Goal: Information Seeking & Learning: Learn about a topic

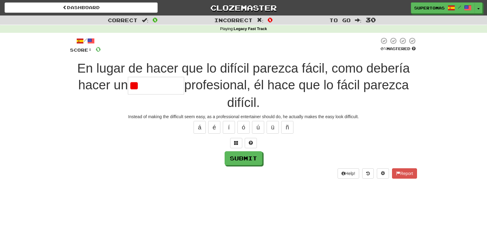
type input "*"
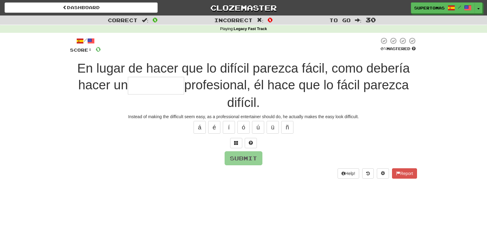
type input "*"
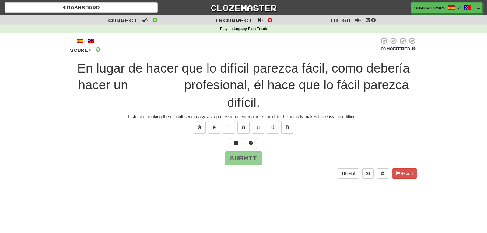
type input "*"
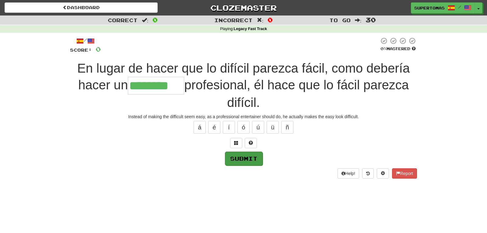
type input "********"
click at [246, 159] on button "Submit" at bounding box center [244, 159] width 38 height 14
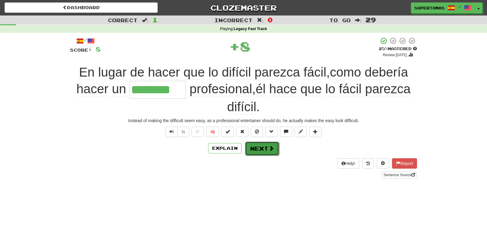
click at [263, 150] on button "Next" at bounding box center [262, 149] width 34 height 14
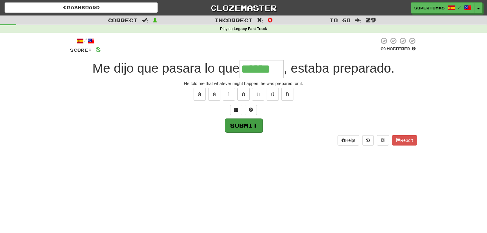
type input "******"
click at [251, 125] on button "Submit" at bounding box center [244, 126] width 38 height 14
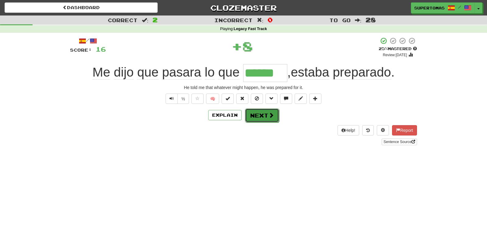
click at [258, 113] on button "Next" at bounding box center [262, 116] width 34 height 14
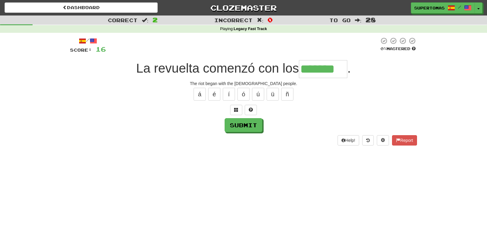
type input "*******"
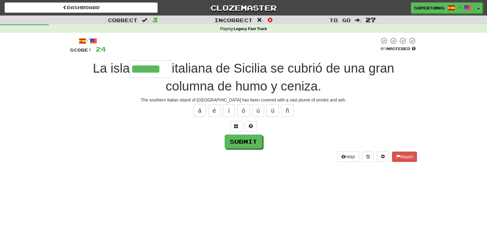
type input "******"
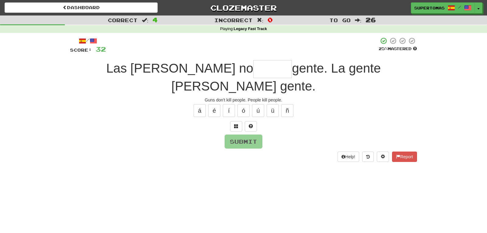
type input "*"
type input "*****"
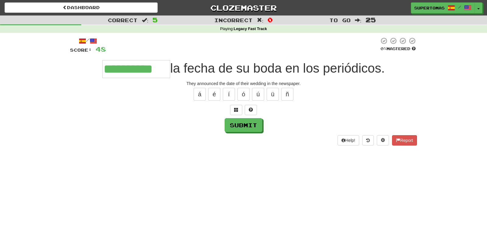
type input "**********"
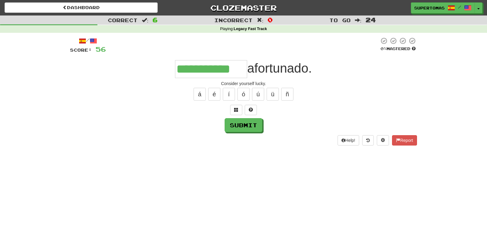
type input "**********"
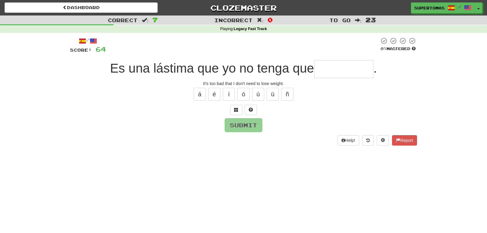
type input "*"
type input "*********"
click at [247, 125] on button "Submit" at bounding box center [244, 126] width 38 height 14
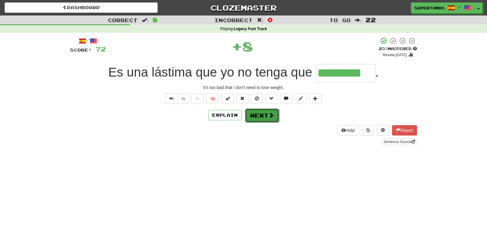
click at [261, 116] on button "Next" at bounding box center [262, 116] width 34 height 14
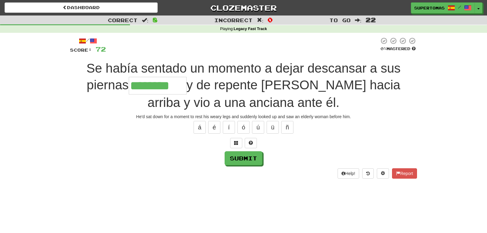
type input "********"
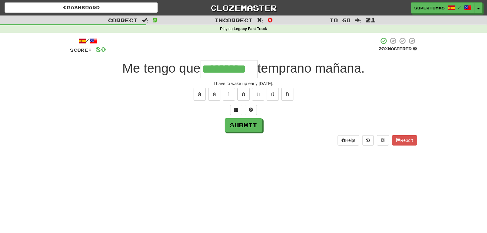
type input "*********"
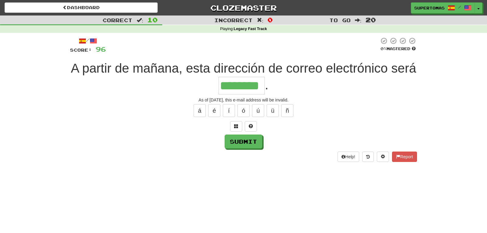
type input "********"
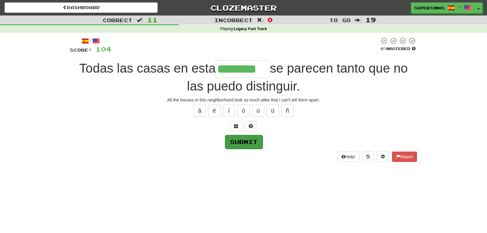
type input "********"
click at [241, 141] on button "Submit" at bounding box center [244, 142] width 38 height 14
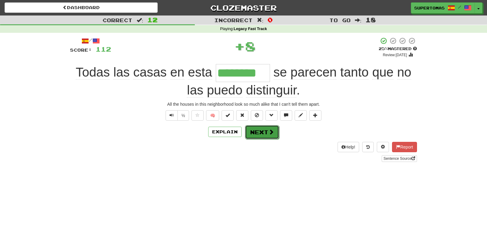
click at [260, 135] on button "Next" at bounding box center [262, 132] width 34 height 14
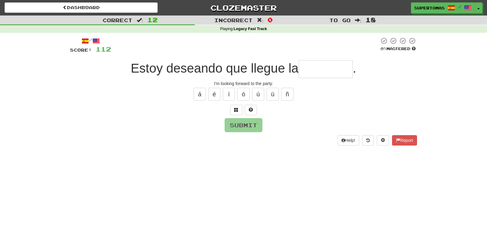
type input "*"
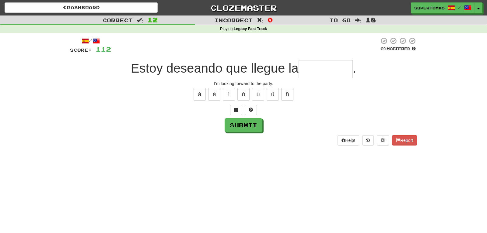
type input "*"
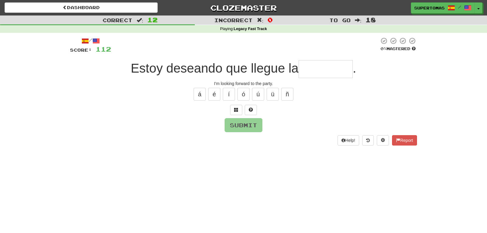
type input "*"
type input "********"
click at [242, 124] on button "Submit" at bounding box center [244, 126] width 38 height 14
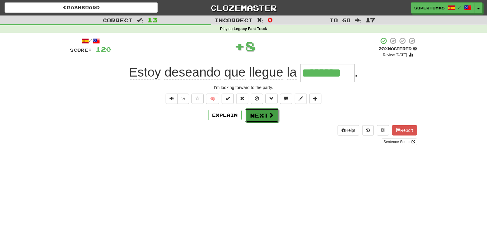
click at [253, 117] on button "Next" at bounding box center [262, 116] width 34 height 14
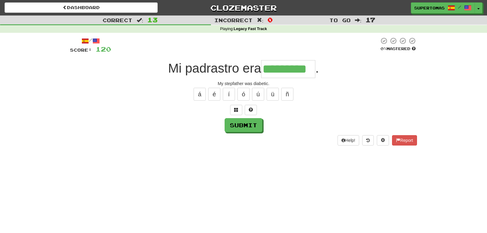
type input "*********"
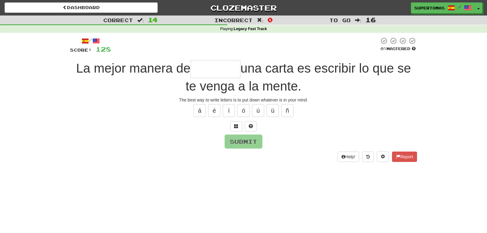
type input "*"
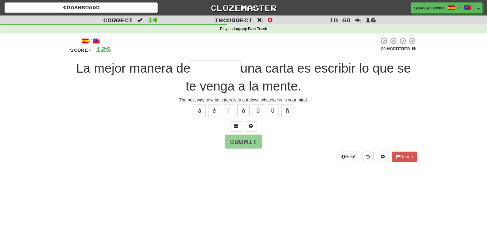
type input "*"
type input "********"
click at [246, 144] on button "Submit" at bounding box center [244, 142] width 38 height 14
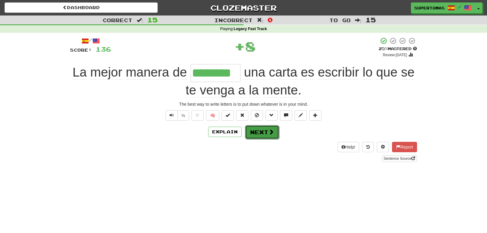
click at [250, 135] on button "Next" at bounding box center [262, 132] width 34 height 14
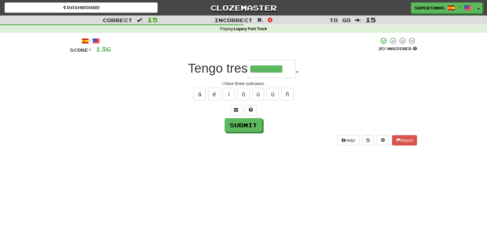
type input "*******"
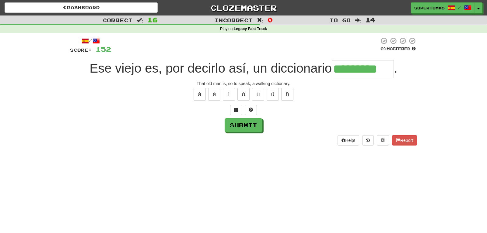
type input "*********"
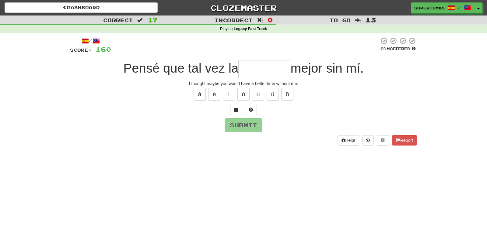
type input "*"
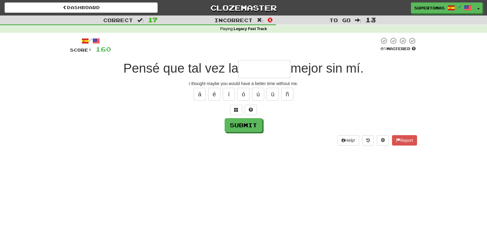
type input "*"
type input "********"
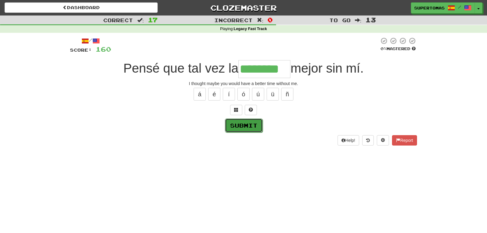
click at [226, 129] on button "Submit" at bounding box center [244, 126] width 38 height 14
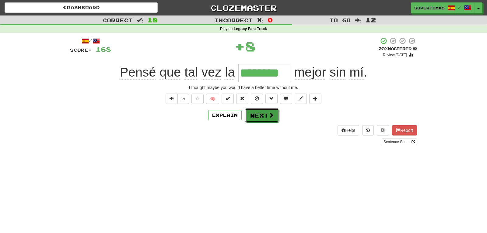
click at [257, 112] on button "Next" at bounding box center [262, 116] width 34 height 14
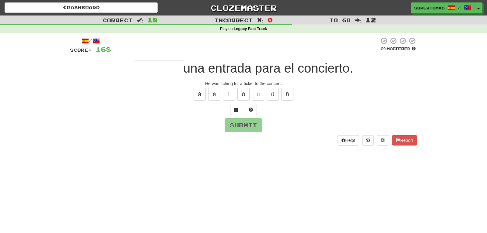
type input "*"
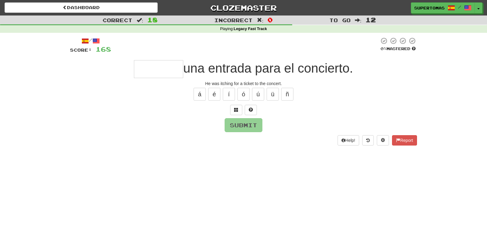
type input "*"
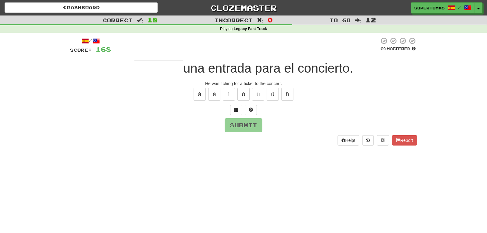
type input "*"
type input "*******"
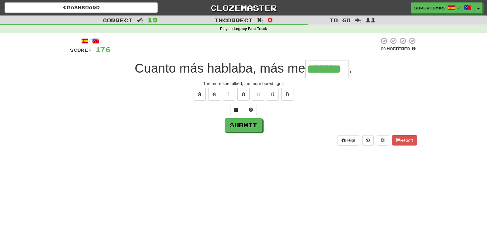
type input "*******"
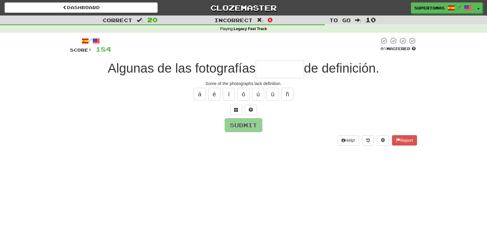
type input "*"
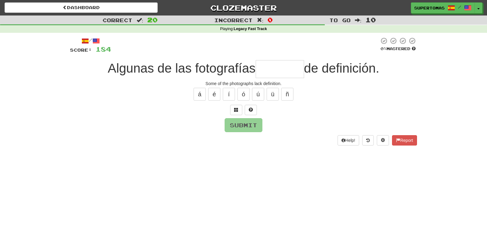
type input "*"
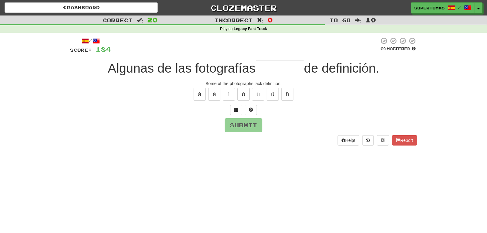
type input "*"
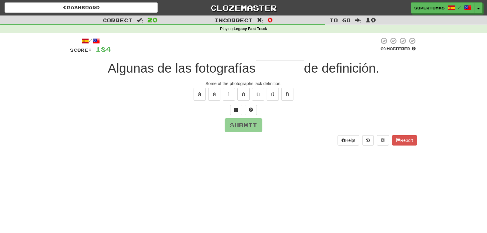
type input "*"
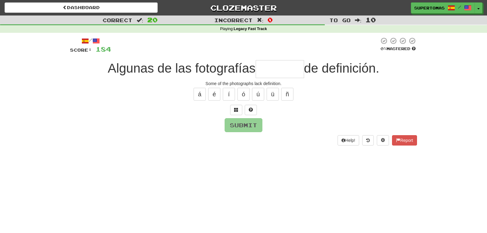
type input "*"
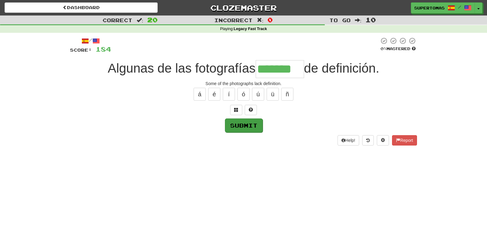
type input "*******"
click at [251, 124] on button "Submit" at bounding box center [244, 126] width 38 height 14
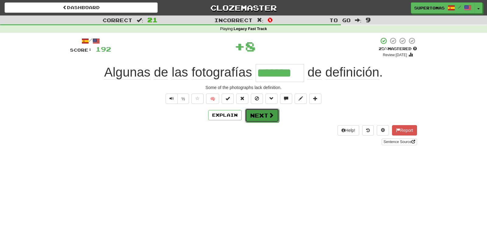
click at [262, 114] on button "Next" at bounding box center [262, 116] width 34 height 14
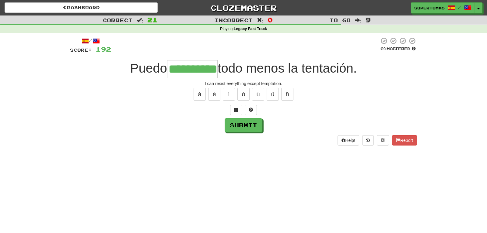
type input "**********"
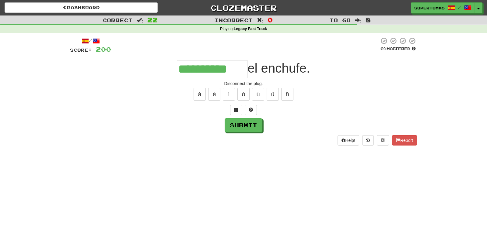
type input "**********"
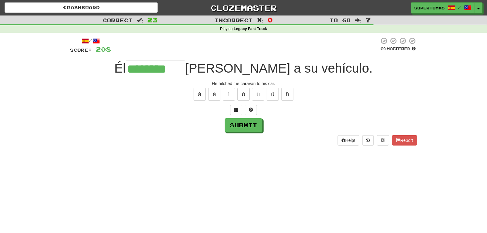
type input "********"
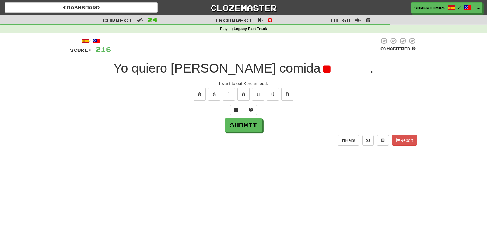
type input "*"
type input "*******"
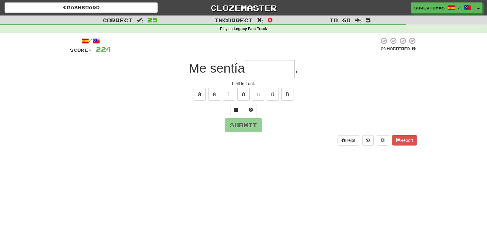
type input "*"
type input "********"
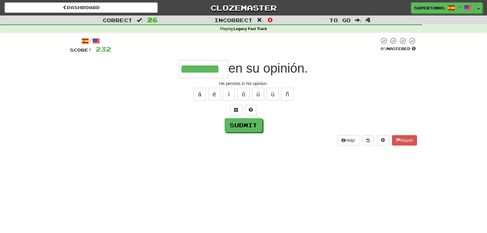
type input "********"
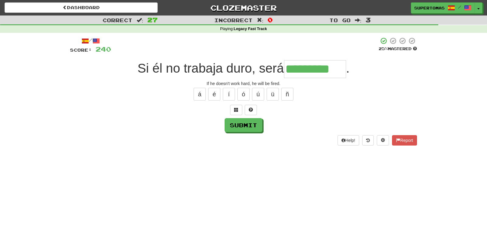
type input "*********"
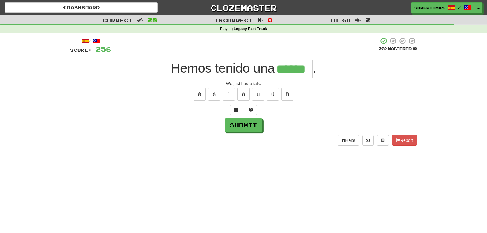
type input "******"
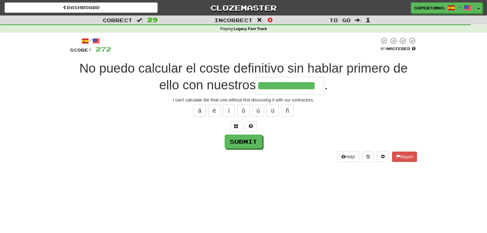
type input "**********"
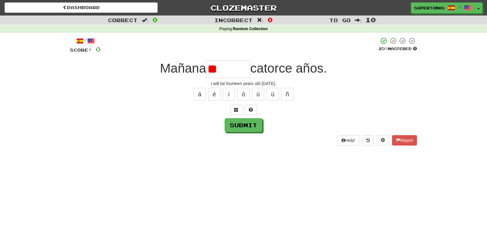
type input "*"
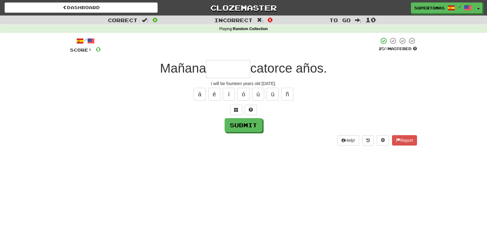
type input "*"
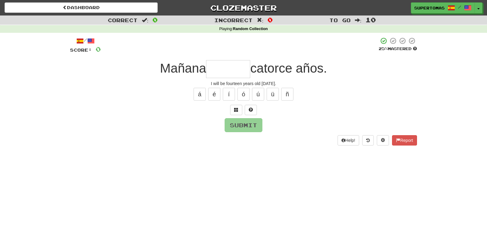
type input "*"
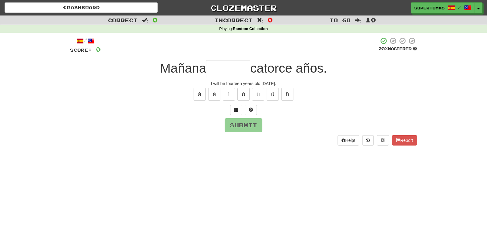
type input "*"
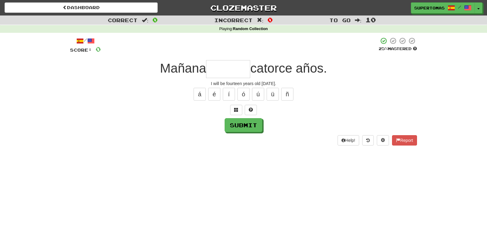
type input "*"
type input "******"
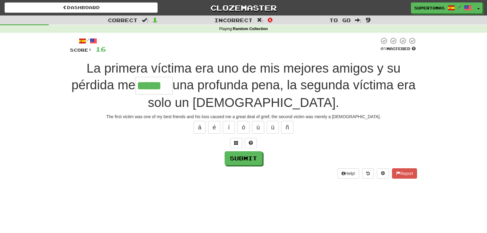
type input "*****"
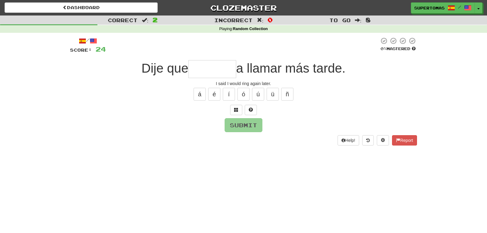
type input "*"
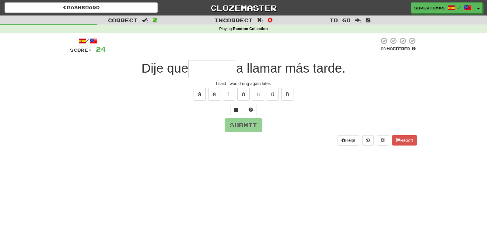
type input "*"
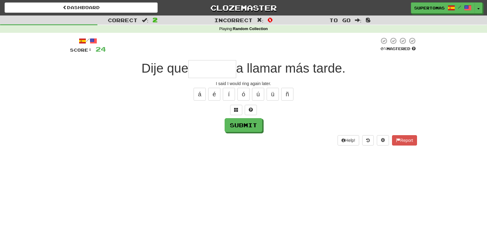
type input "*"
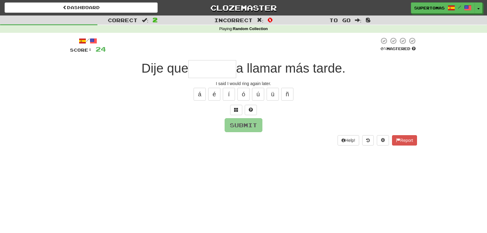
type input "*"
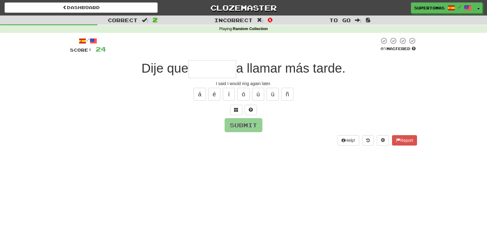
type input "*"
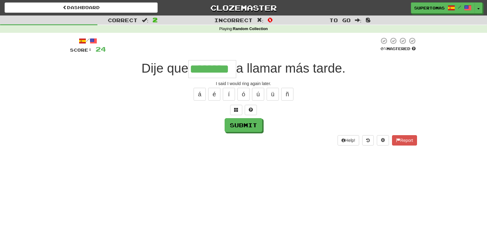
type input "********"
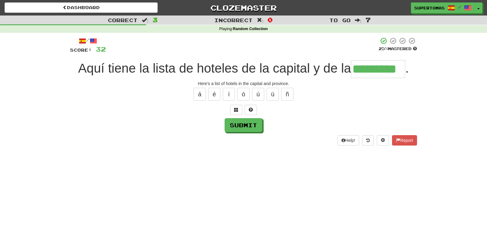
type input "*********"
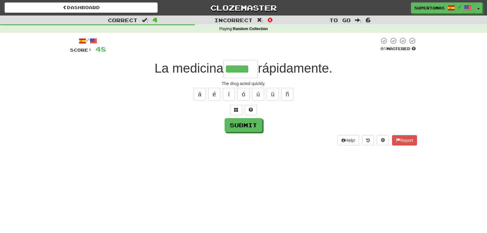
type input "*****"
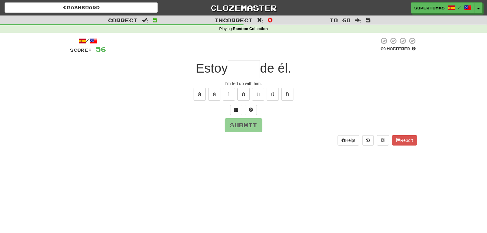
type input "*"
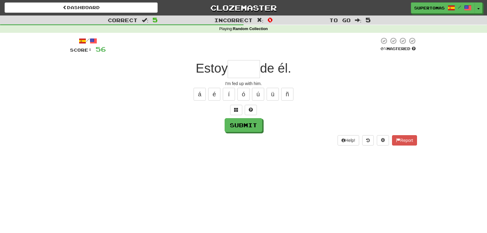
type input "*"
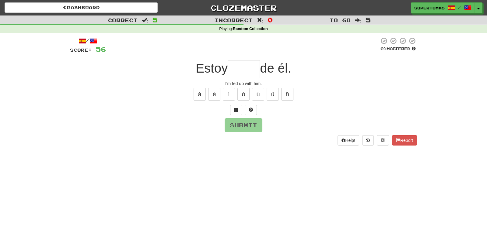
type input "*"
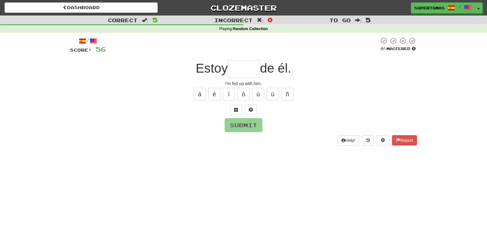
type input "*"
type input "*****"
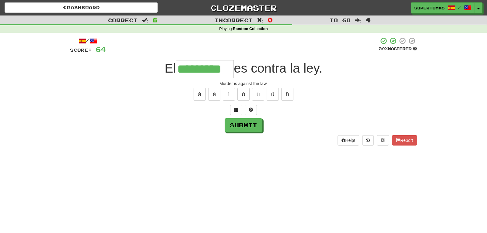
type input "*********"
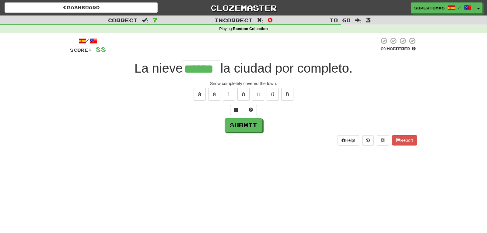
type input "******"
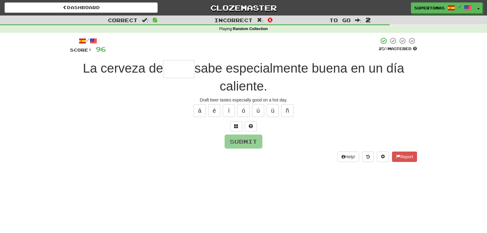
type input "*"
type input "******"
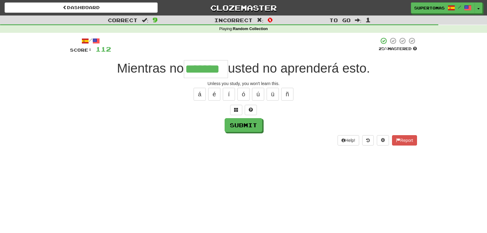
type input "*******"
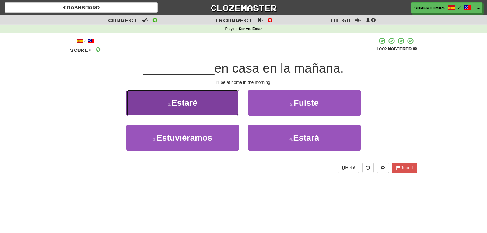
click at [147, 100] on button "1 . Estaré" at bounding box center [182, 103] width 113 height 26
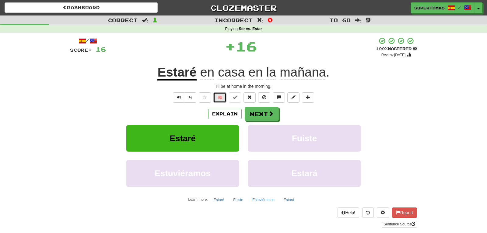
click at [216, 99] on button "🧠" at bounding box center [219, 98] width 13 height 10
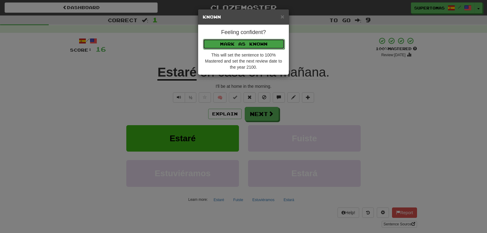
click at [222, 47] on button "Mark as Known" at bounding box center [244, 44] width 82 height 10
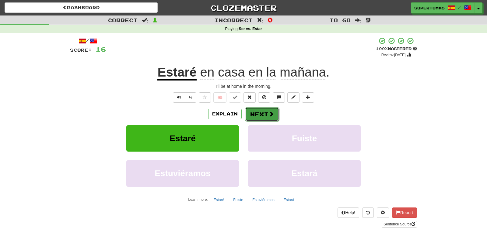
click at [249, 110] on button "Next" at bounding box center [262, 114] width 34 height 14
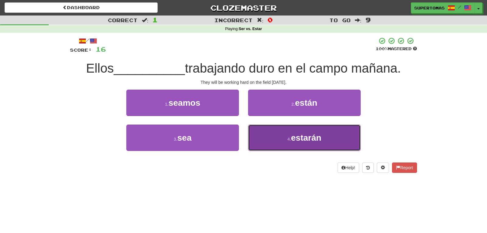
click at [291, 143] on button "4 . estarán" at bounding box center [304, 138] width 113 height 26
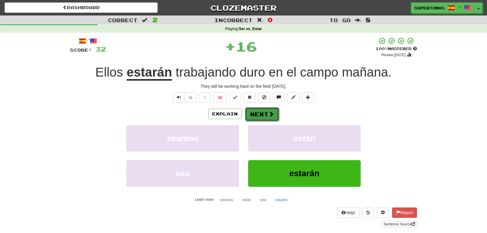
click at [260, 111] on button "Next" at bounding box center [262, 114] width 34 height 14
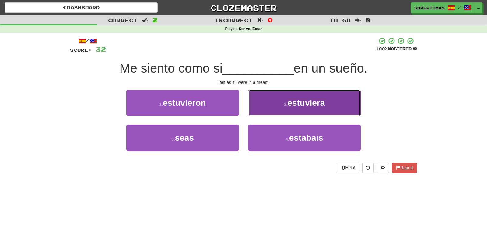
click at [289, 103] on span "estuviera" at bounding box center [305, 102] width 37 height 9
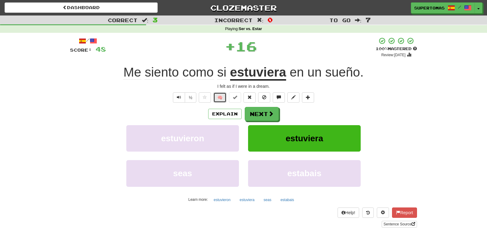
click at [219, 97] on button "🧠" at bounding box center [219, 98] width 13 height 10
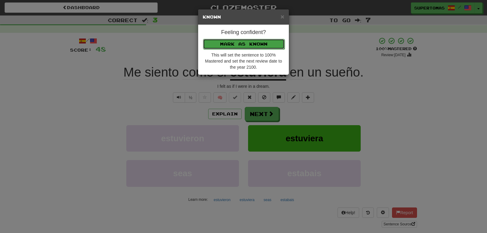
click at [218, 45] on button "Mark as Known" at bounding box center [244, 44] width 82 height 10
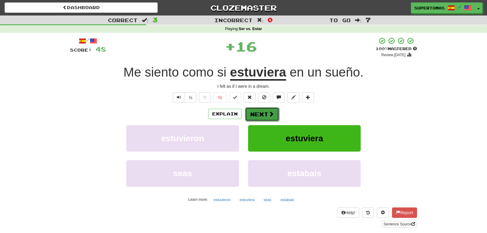
click at [255, 110] on button "Next" at bounding box center [262, 114] width 34 height 14
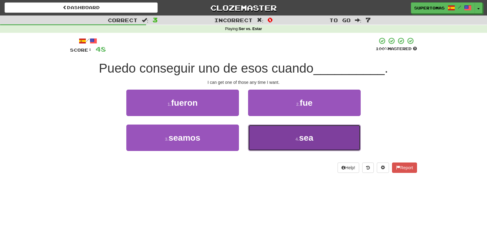
click at [282, 145] on button "4 . sea" at bounding box center [304, 138] width 113 height 26
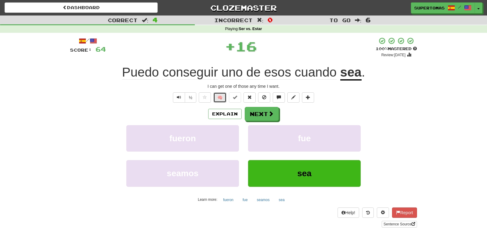
click at [218, 98] on button "🧠" at bounding box center [219, 98] width 13 height 10
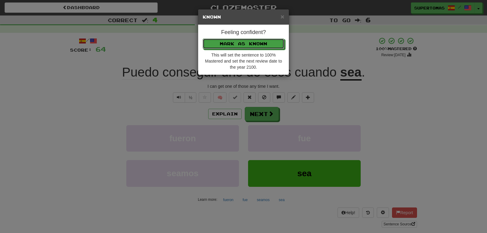
drag, startPoint x: 207, startPoint y: 43, endPoint x: 212, endPoint y: 46, distance: 5.2
click at [208, 43] on button "Mark as Known" at bounding box center [244, 44] width 82 height 10
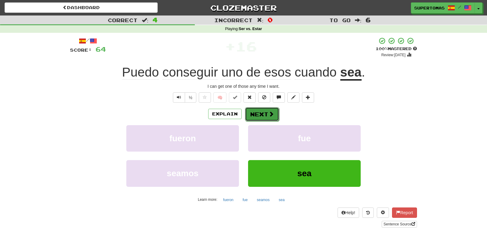
click at [251, 114] on button "Next" at bounding box center [262, 114] width 34 height 14
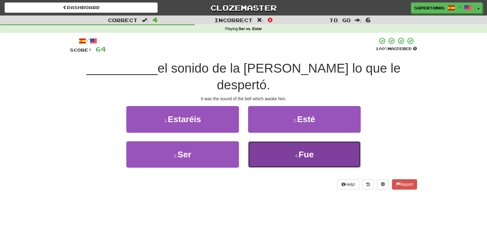
click at [289, 142] on button "4 . Fue" at bounding box center [304, 155] width 113 height 26
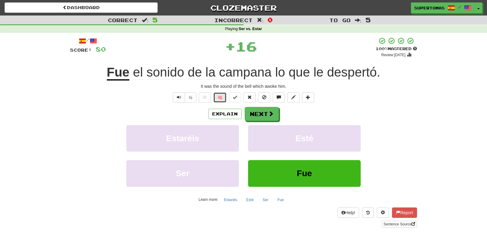
click at [220, 98] on button "🧠" at bounding box center [219, 98] width 13 height 10
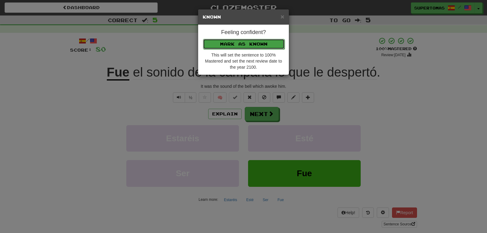
click at [236, 42] on button "Mark as Known" at bounding box center [244, 44] width 82 height 10
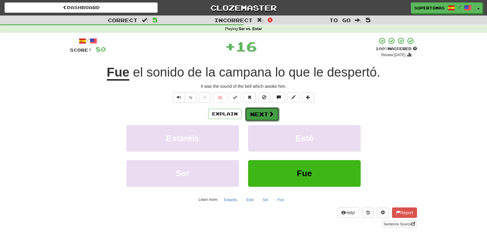
click at [258, 110] on button "Next" at bounding box center [262, 114] width 34 height 14
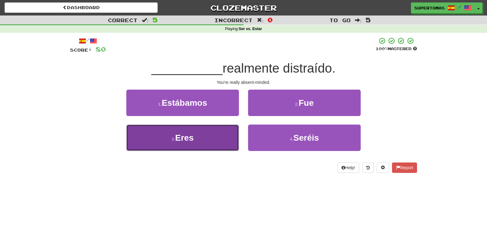
click at [186, 144] on button "3 . Eres" at bounding box center [182, 138] width 113 height 26
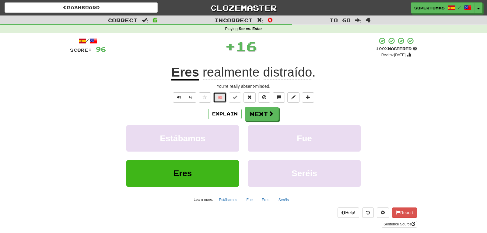
click at [221, 98] on button "🧠" at bounding box center [219, 98] width 13 height 10
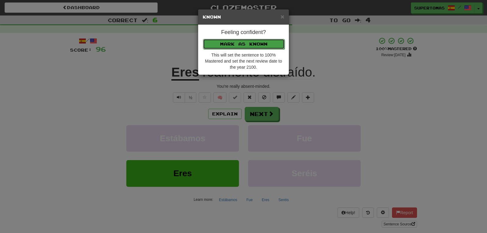
click at [218, 44] on button "Mark as Known" at bounding box center [244, 44] width 82 height 10
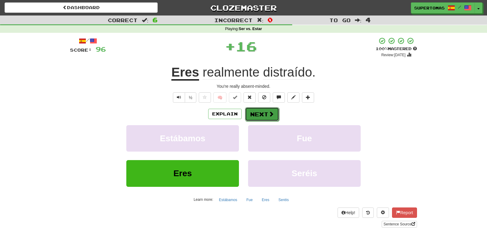
click at [252, 110] on button "Next" at bounding box center [262, 114] width 34 height 14
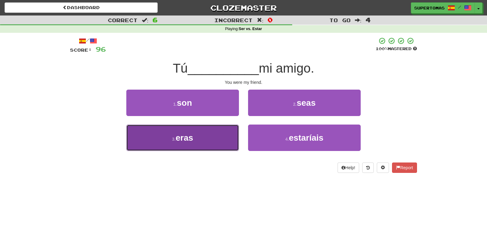
click at [197, 145] on button "3 . eras" at bounding box center [182, 138] width 113 height 26
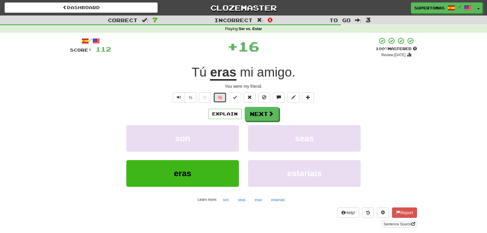
click at [216, 98] on button "🧠" at bounding box center [219, 98] width 13 height 10
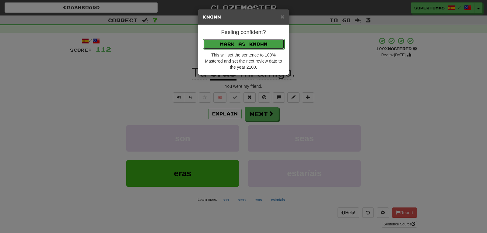
click at [217, 46] on button "Mark as Known" at bounding box center [244, 44] width 82 height 10
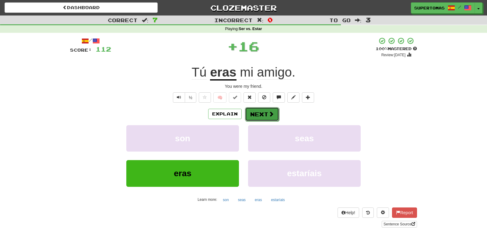
click at [250, 115] on button "Next" at bounding box center [262, 114] width 34 height 14
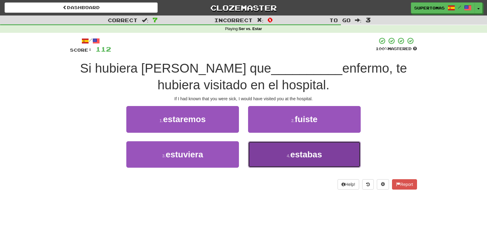
click at [266, 161] on button "4 . estabas" at bounding box center [304, 155] width 113 height 26
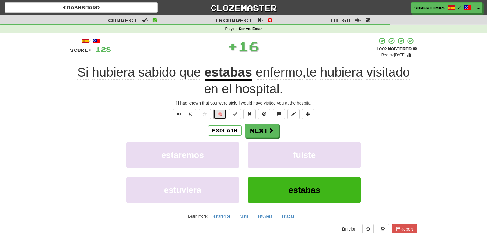
click at [223, 115] on button "🧠" at bounding box center [219, 114] width 13 height 10
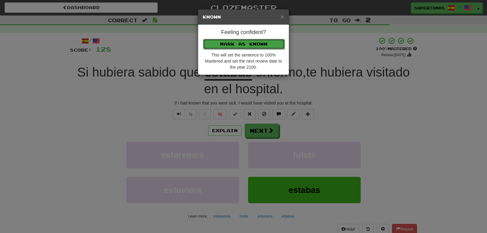
click at [236, 45] on button "Mark as Known" at bounding box center [244, 44] width 82 height 10
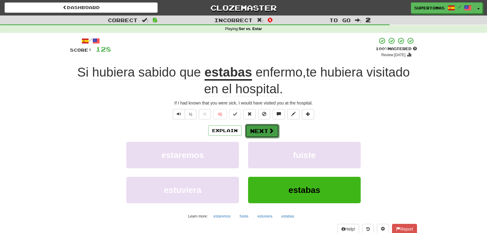
click at [257, 130] on button "Next" at bounding box center [262, 131] width 34 height 14
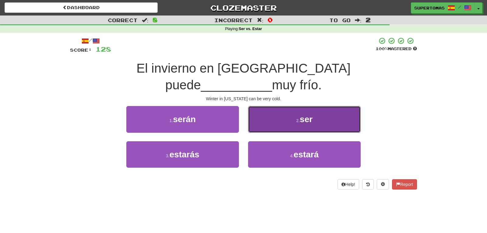
click at [272, 110] on button "2 . ser" at bounding box center [304, 119] width 113 height 26
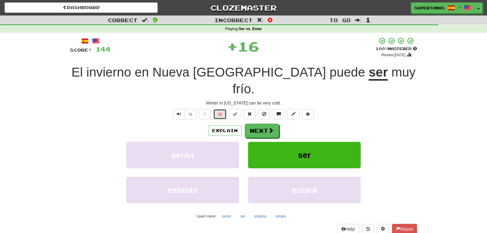
click at [220, 109] on button "🧠" at bounding box center [219, 114] width 13 height 10
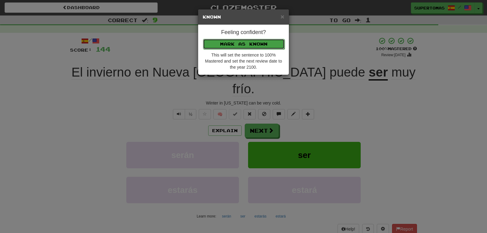
click at [218, 40] on button "Mark as Known" at bounding box center [244, 44] width 82 height 10
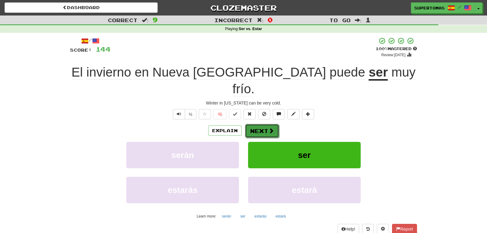
click at [262, 124] on button "Next" at bounding box center [262, 131] width 34 height 14
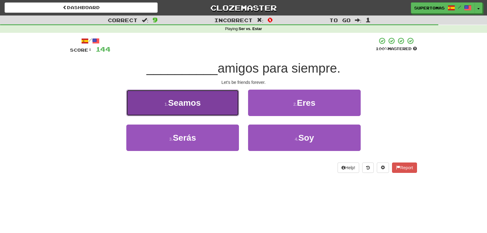
click at [184, 105] on span "Seamos" at bounding box center [184, 102] width 33 height 9
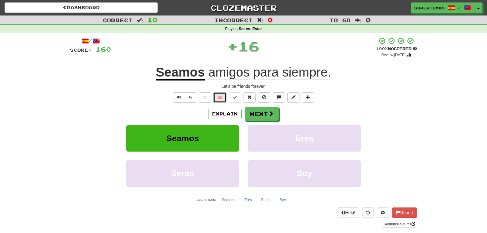
click at [219, 97] on button "🧠" at bounding box center [219, 98] width 13 height 10
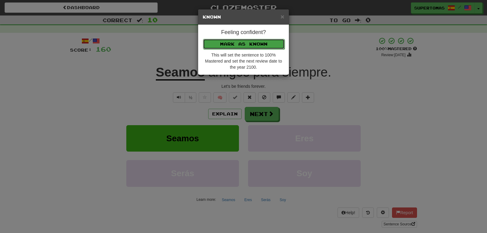
click at [217, 43] on button "Mark as Known" at bounding box center [244, 44] width 82 height 10
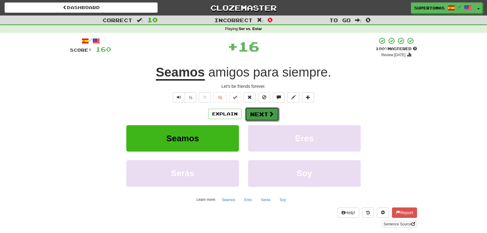
click at [252, 109] on button "Next" at bounding box center [262, 114] width 34 height 14
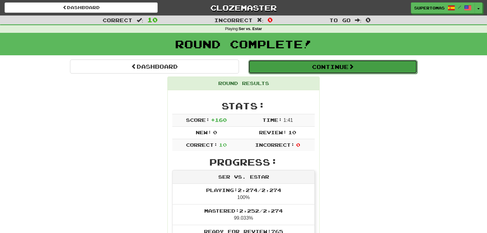
click at [340, 70] on button "Continue" at bounding box center [332, 67] width 169 height 14
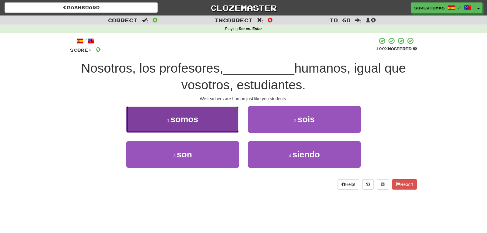
click at [138, 120] on button "1 . somos" at bounding box center [182, 119] width 113 height 26
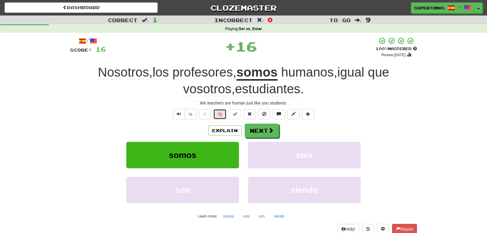
click at [218, 114] on button "🧠" at bounding box center [219, 114] width 13 height 10
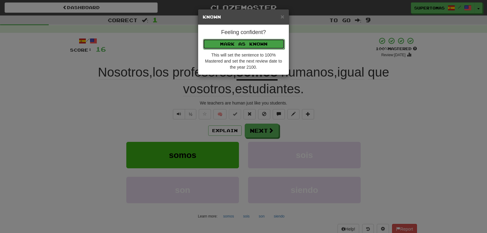
click at [217, 45] on button "Mark as Known" at bounding box center [244, 44] width 82 height 10
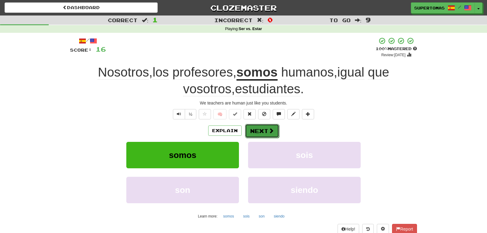
click at [256, 131] on button "Next" at bounding box center [262, 131] width 34 height 14
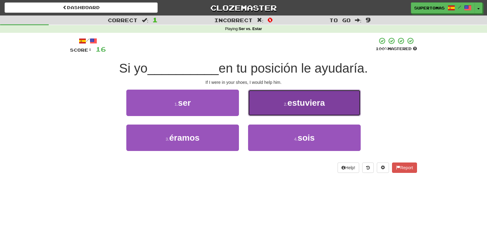
click at [273, 109] on button "2 . estuviera" at bounding box center [304, 103] width 113 height 26
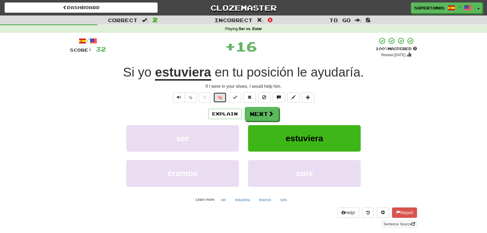
click at [222, 100] on button "🧠" at bounding box center [219, 98] width 13 height 10
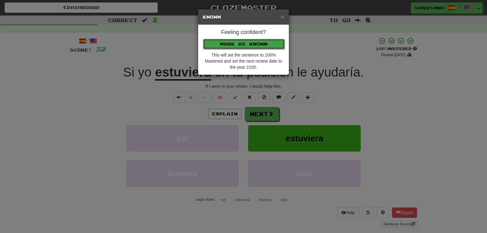
click at [226, 46] on button "Mark as Known" at bounding box center [244, 44] width 82 height 10
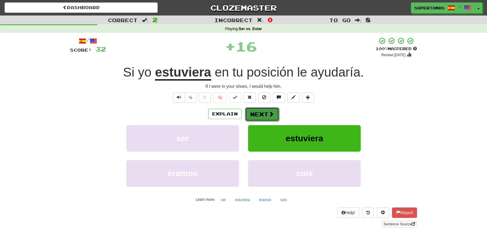
click at [256, 111] on button "Next" at bounding box center [262, 114] width 34 height 14
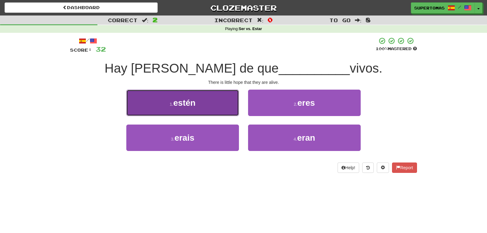
click at [189, 109] on button "1 . estén" at bounding box center [182, 103] width 113 height 26
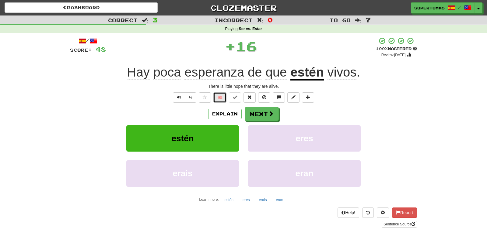
click at [218, 100] on button "🧠" at bounding box center [219, 98] width 13 height 10
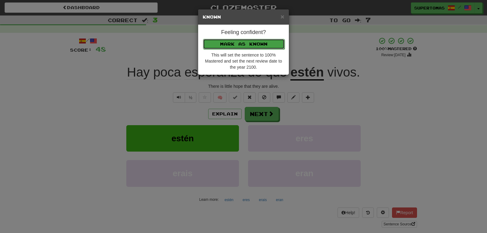
click at [209, 42] on button "Mark as Known" at bounding box center [244, 44] width 82 height 10
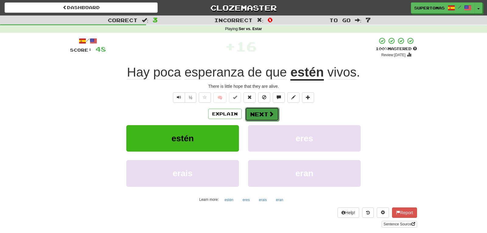
click at [257, 113] on button "Next" at bounding box center [262, 114] width 34 height 14
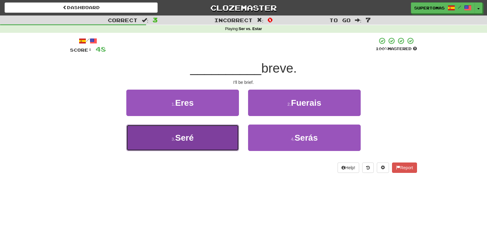
click at [183, 145] on button "3 . Seré" at bounding box center [182, 138] width 113 height 26
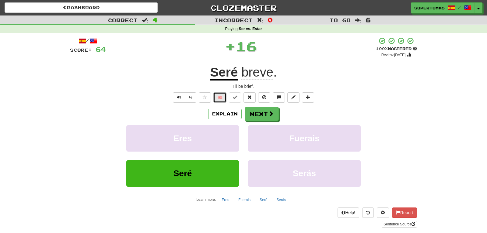
click at [220, 99] on button "🧠" at bounding box center [219, 98] width 13 height 10
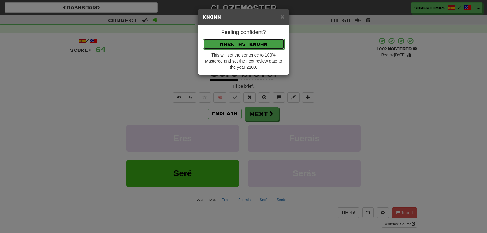
click at [229, 44] on button "Mark as Known" at bounding box center [244, 44] width 82 height 10
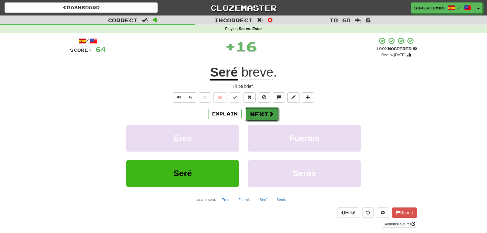
click at [261, 108] on button "Next" at bounding box center [262, 114] width 34 height 14
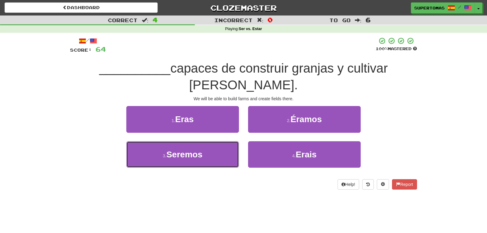
click at [180, 158] on span "Seremos" at bounding box center [185, 154] width 36 height 9
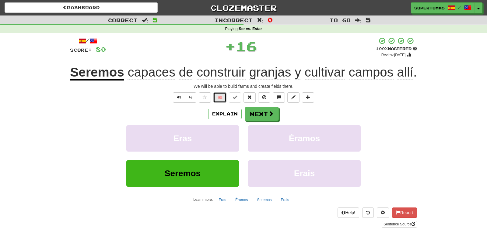
click at [217, 100] on button "🧠" at bounding box center [219, 98] width 13 height 10
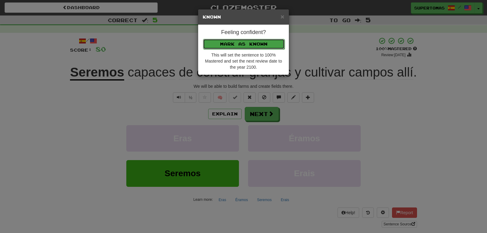
click at [224, 46] on button "Mark as Known" at bounding box center [244, 44] width 82 height 10
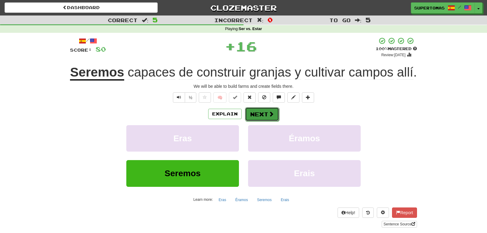
click at [252, 111] on button "Next" at bounding box center [262, 114] width 34 height 14
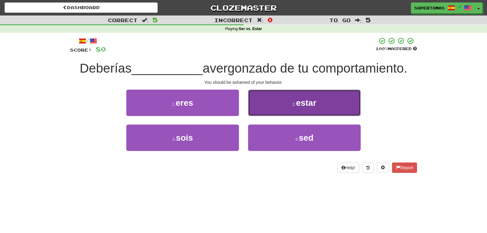
click at [281, 104] on button "2 . estar" at bounding box center [304, 103] width 113 height 26
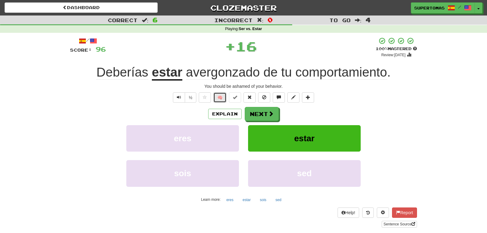
click at [221, 97] on button "🧠" at bounding box center [219, 98] width 13 height 10
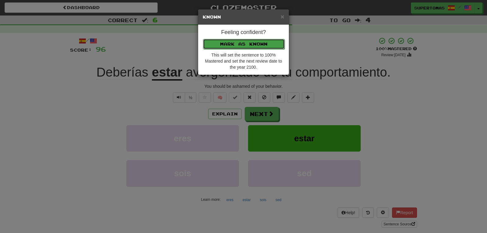
click at [220, 46] on button "Mark as Known" at bounding box center [244, 44] width 82 height 10
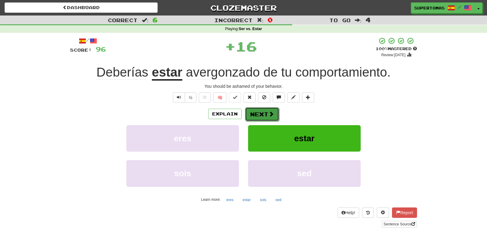
click at [253, 109] on button "Next" at bounding box center [262, 114] width 34 height 14
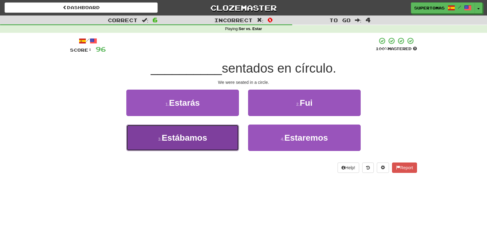
click at [184, 141] on span "Estábamos" at bounding box center [184, 137] width 45 height 9
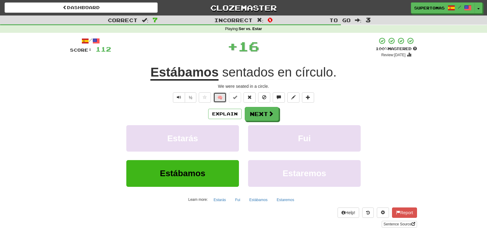
click at [222, 98] on button "🧠" at bounding box center [219, 98] width 13 height 10
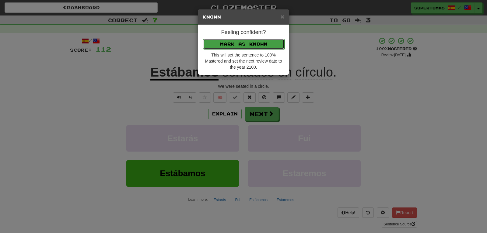
click at [225, 44] on button "Mark as Known" at bounding box center [244, 44] width 82 height 10
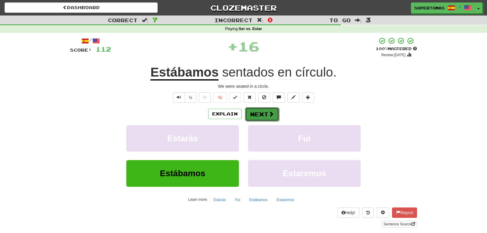
click at [251, 110] on button "Next" at bounding box center [262, 114] width 34 height 14
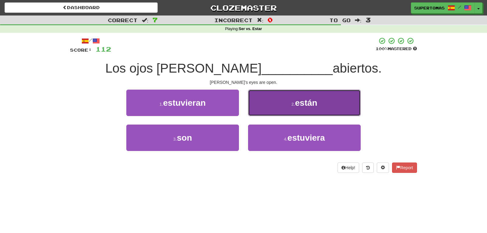
click at [265, 105] on button "2 . están" at bounding box center [304, 103] width 113 height 26
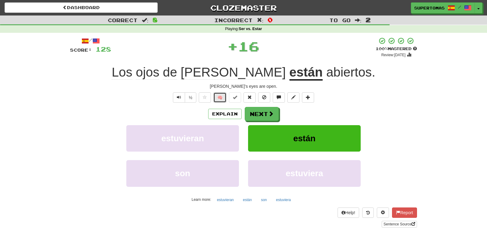
click at [220, 97] on button "🧠" at bounding box center [219, 98] width 13 height 10
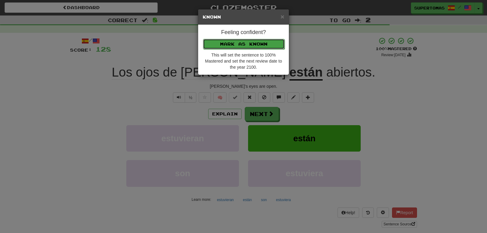
click at [229, 44] on button "Mark as Known" at bounding box center [244, 44] width 82 height 10
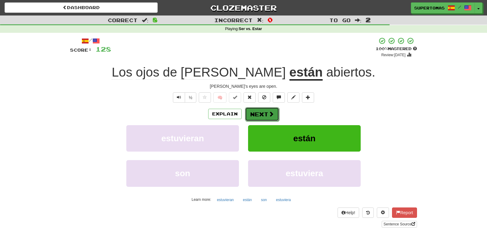
click at [263, 111] on button "Next" at bounding box center [262, 114] width 34 height 14
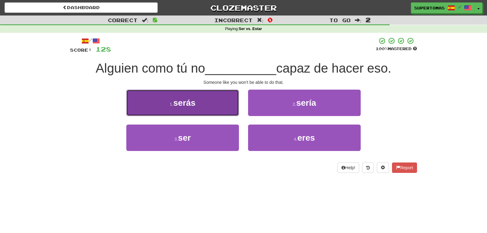
click at [195, 108] on button "1 . serás" at bounding box center [182, 103] width 113 height 26
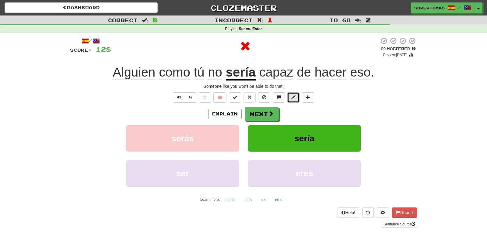
click at [293, 98] on span at bounding box center [293, 97] width 4 height 4
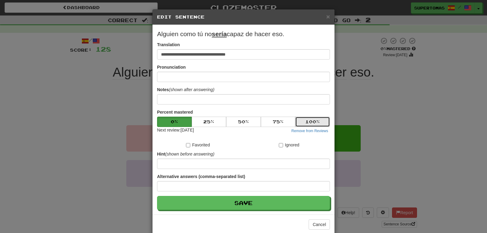
click at [305, 119] on button "100 %" at bounding box center [312, 122] width 35 height 10
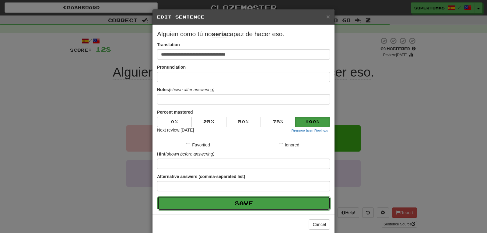
click at [266, 200] on button "Save" at bounding box center [243, 204] width 173 height 14
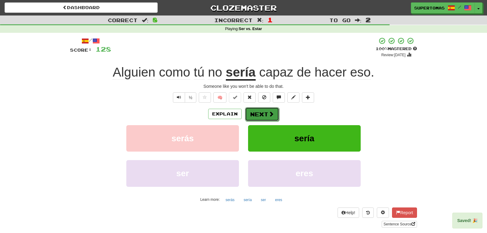
click at [258, 114] on button "Next" at bounding box center [262, 114] width 34 height 14
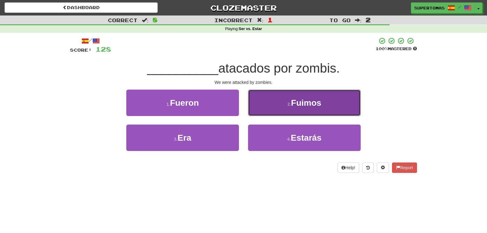
click at [273, 103] on button "2 . Fuimos" at bounding box center [304, 103] width 113 height 26
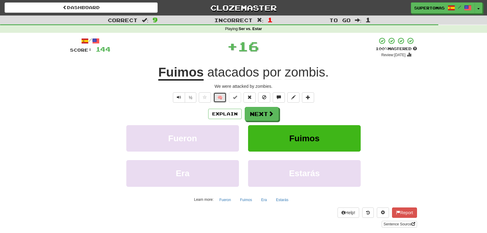
click at [218, 98] on button "🧠" at bounding box center [219, 98] width 13 height 10
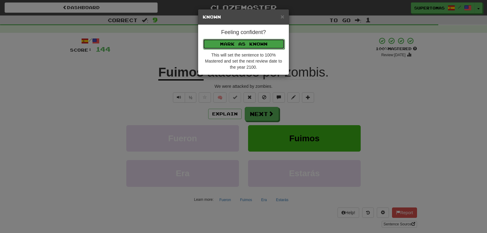
click at [212, 45] on button "Mark as Known" at bounding box center [244, 44] width 82 height 10
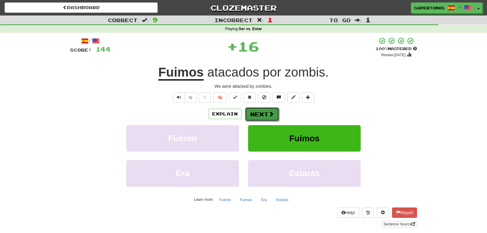
click at [261, 113] on button "Next" at bounding box center [262, 114] width 34 height 14
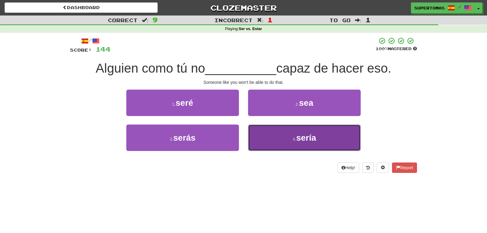
click at [281, 134] on button "4 . sería" at bounding box center [304, 138] width 113 height 26
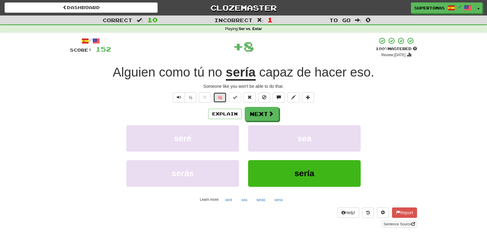
click at [222, 98] on button "🧠" at bounding box center [219, 98] width 13 height 10
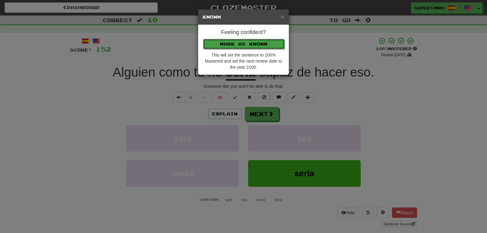
click at [233, 44] on button "Mark as Known" at bounding box center [244, 44] width 82 height 10
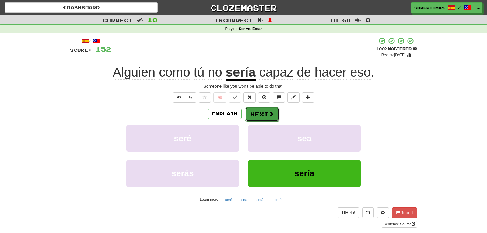
click at [258, 114] on button "Next" at bounding box center [262, 114] width 34 height 14
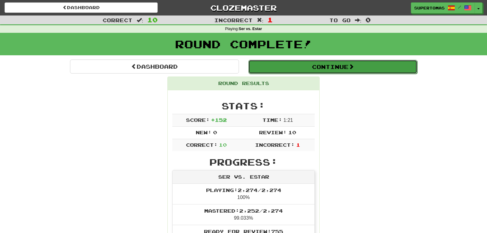
click at [321, 66] on button "Continue" at bounding box center [332, 67] width 169 height 14
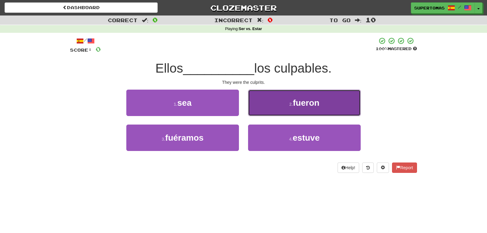
click at [273, 109] on button "2 . fueron" at bounding box center [304, 103] width 113 height 26
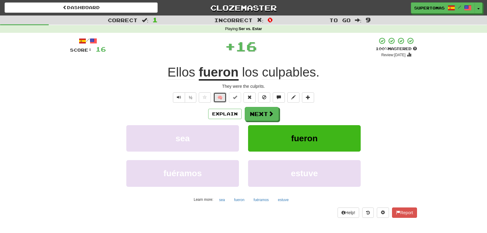
click at [217, 99] on button "🧠" at bounding box center [219, 98] width 13 height 10
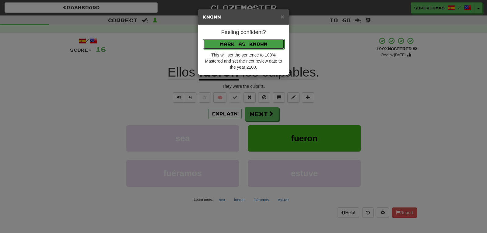
click at [213, 45] on button "Mark as Known" at bounding box center [244, 44] width 82 height 10
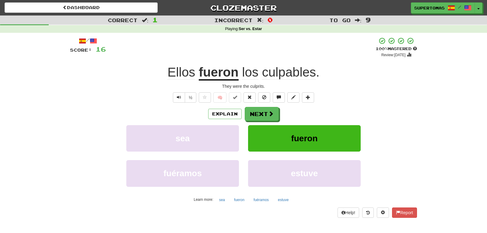
click at [257, 106] on div "/ Score: 16 + 16 100 % Mastered Review: [DATE] Ellos fueron los culpables . The…" at bounding box center [243, 127] width 347 height 181
click at [255, 109] on button "Next" at bounding box center [262, 114] width 34 height 14
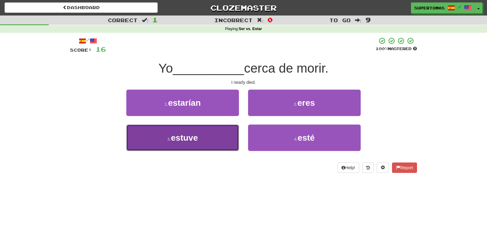
click at [203, 147] on button "3 . estuve" at bounding box center [182, 138] width 113 height 26
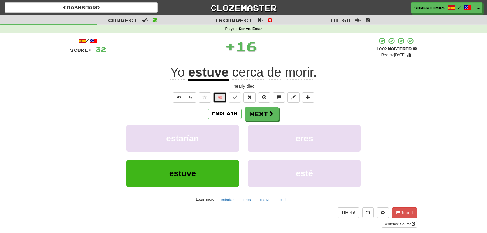
click at [219, 100] on button "🧠" at bounding box center [219, 98] width 13 height 10
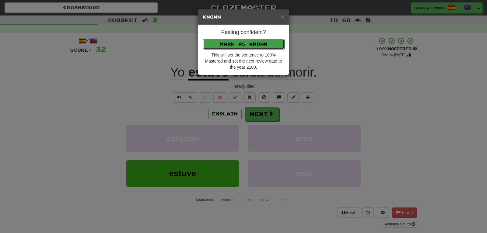
click at [214, 47] on button "Mark as Known" at bounding box center [244, 44] width 82 height 10
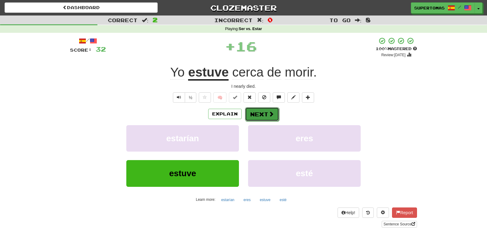
click at [248, 111] on button "Next" at bounding box center [262, 114] width 34 height 14
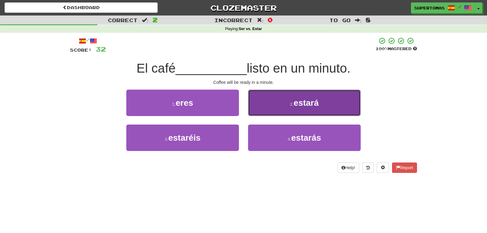
click at [277, 111] on button "2 . estará" at bounding box center [304, 103] width 113 height 26
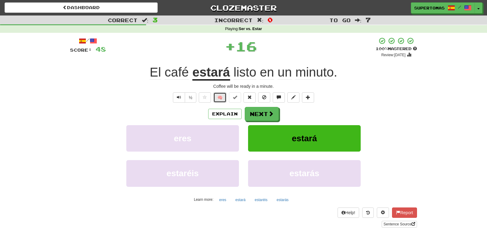
click at [222, 97] on button "🧠" at bounding box center [219, 98] width 13 height 10
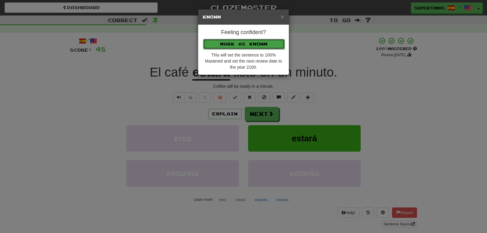
click at [223, 46] on button "Mark as Known" at bounding box center [244, 44] width 82 height 10
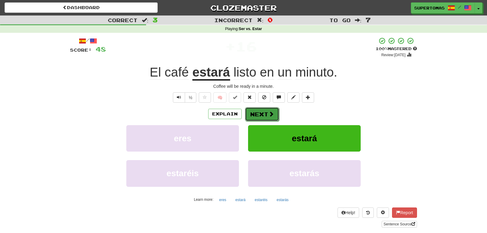
click at [252, 110] on button "Next" at bounding box center [262, 114] width 34 height 14
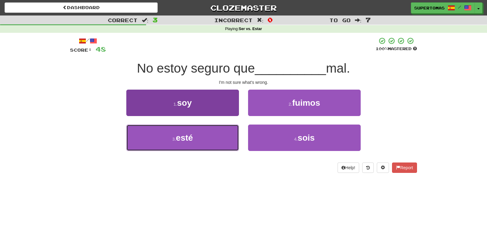
click at [186, 144] on button "3 . esté" at bounding box center [182, 138] width 113 height 26
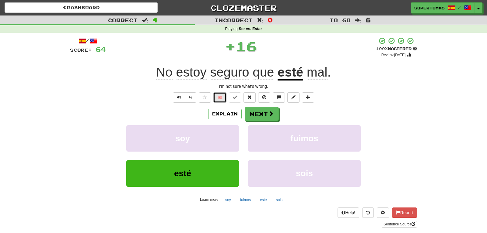
click at [219, 99] on button "🧠" at bounding box center [219, 98] width 13 height 10
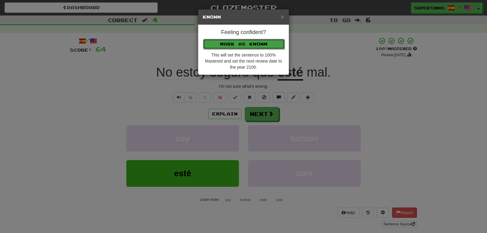
click at [212, 45] on button "Mark as Known" at bounding box center [244, 44] width 82 height 10
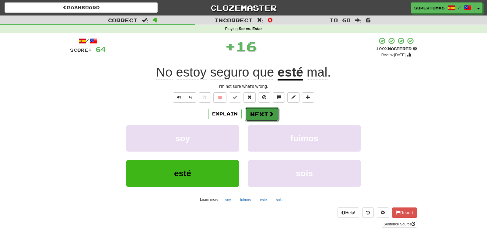
click at [253, 111] on button "Next" at bounding box center [262, 114] width 34 height 14
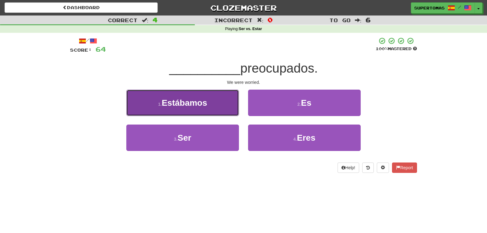
click at [196, 113] on button "1 . Estábamos" at bounding box center [182, 103] width 113 height 26
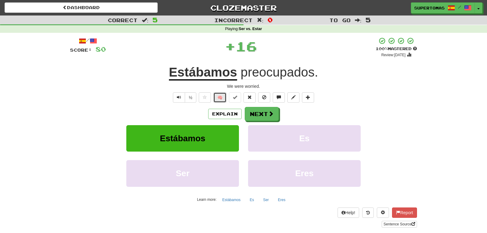
click at [220, 99] on button "🧠" at bounding box center [219, 98] width 13 height 10
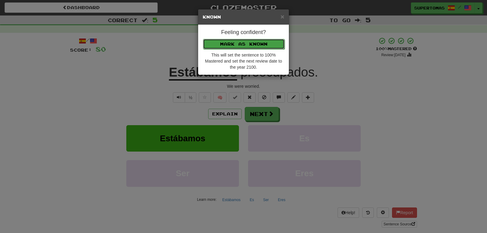
click at [214, 44] on button "Mark as Known" at bounding box center [244, 44] width 82 height 10
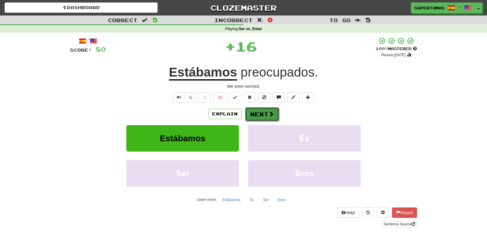
click at [258, 113] on button "Next" at bounding box center [262, 114] width 34 height 14
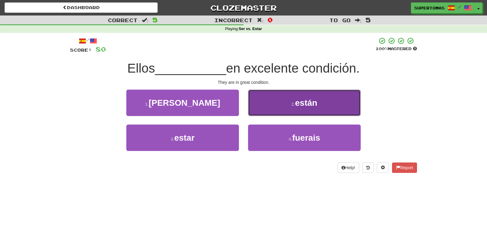
click at [275, 108] on button "2 . están" at bounding box center [304, 103] width 113 height 26
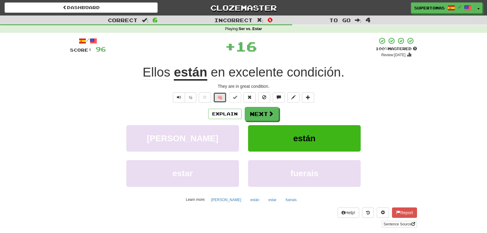
click at [220, 96] on button "🧠" at bounding box center [219, 98] width 13 height 10
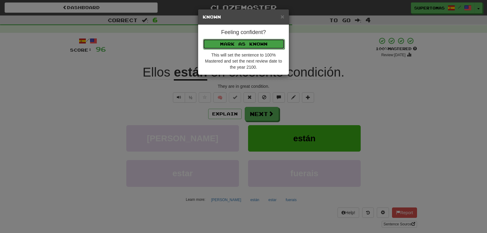
click at [215, 43] on button "Mark as Known" at bounding box center [244, 44] width 82 height 10
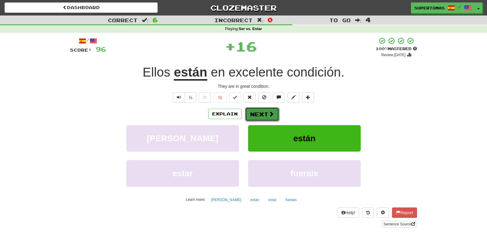
click at [247, 111] on button "Next" at bounding box center [262, 114] width 34 height 14
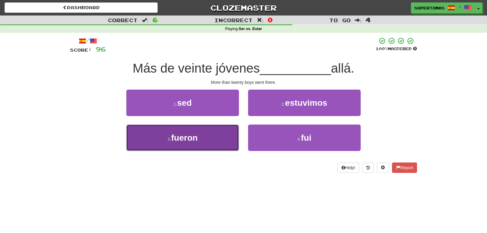
click at [185, 140] on span "fueron" at bounding box center [184, 137] width 26 height 9
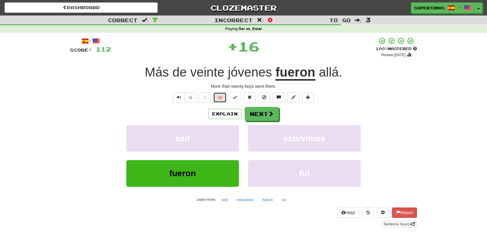
click at [217, 99] on button "🧠" at bounding box center [219, 98] width 13 height 10
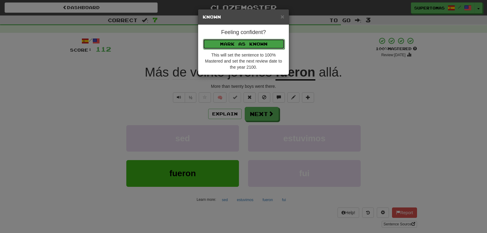
click at [216, 44] on button "Mark as Known" at bounding box center [244, 44] width 82 height 10
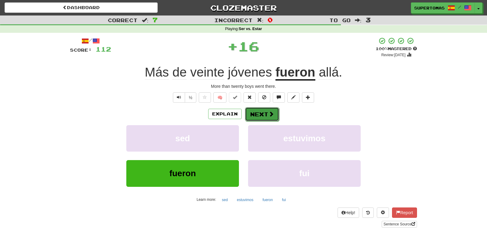
click at [258, 117] on button "Next" at bounding box center [262, 114] width 34 height 14
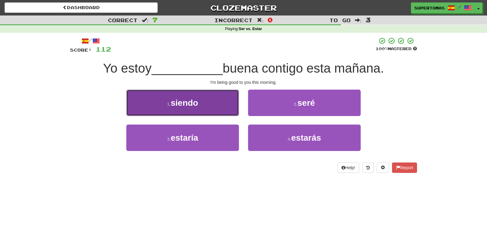
click at [202, 111] on button "1 . siendo" at bounding box center [182, 103] width 113 height 26
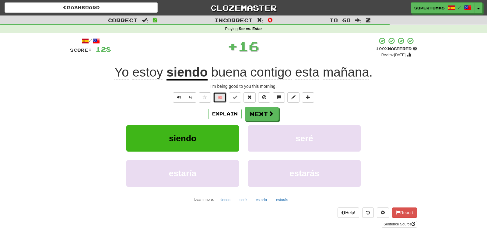
click at [223, 96] on button "🧠" at bounding box center [219, 98] width 13 height 10
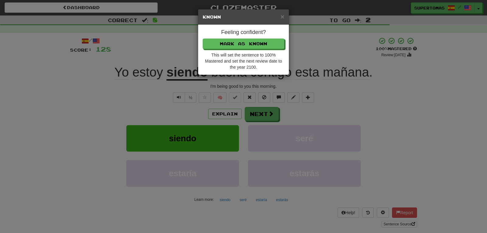
click at [225, 54] on div "This will set the sentence to 100% Mastered and set the next review date to the…" at bounding box center [244, 61] width 82 height 18
click at [225, 48] on button "Mark as Known" at bounding box center [244, 44] width 82 height 10
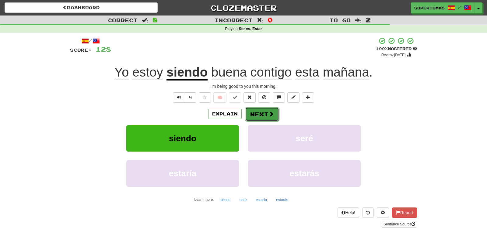
click at [251, 110] on button "Next" at bounding box center [262, 114] width 34 height 14
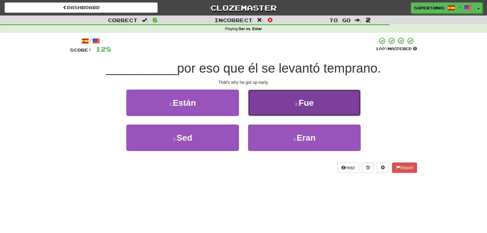
click at [273, 111] on button "2 . Fue" at bounding box center [304, 103] width 113 height 26
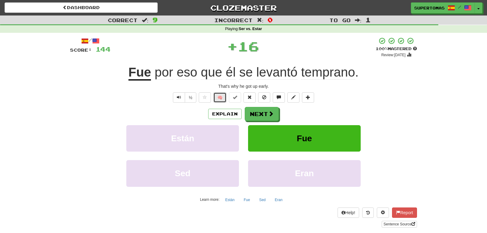
click at [218, 97] on button "🧠" at bounding box center [219, 98] width 13 height 10
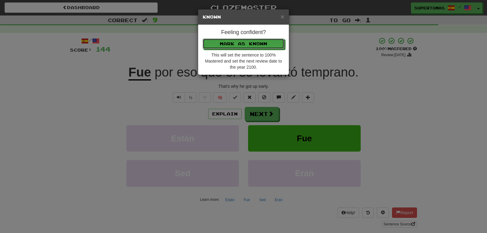
drag, startPoint x: 221, startPoint y: 45, endPoint x: 223, endPoint y: 48, distance: 3.1
click at [222, 45] on button "Mark as Known" at bounding box center [244, 44] width 82 height 10
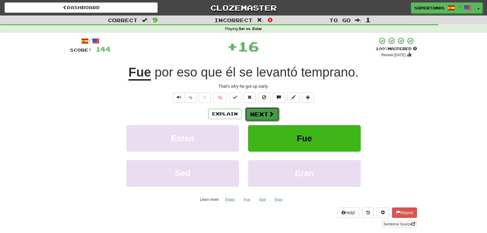
click at [250, 112] on button "Next" at bounding box center [262, 114] width 34 height 14
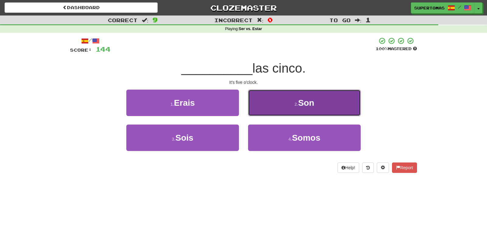
click at [265, 104] on button "2 . Son" at bounding box center [304, 103] width 113 height 26
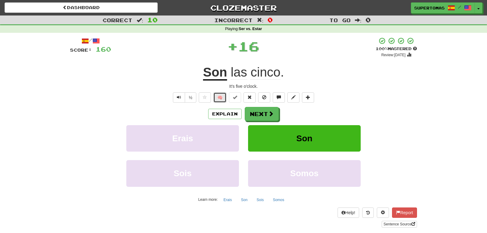
click at [221, 99] on button "🧠" at bounding box center [219, 98] width 13 height 10
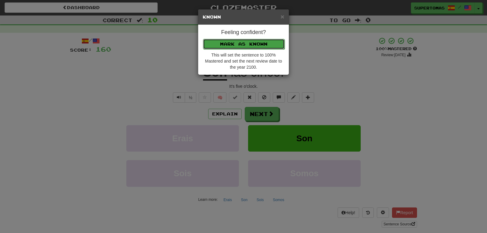
click at [225, 45] on button "Mark as Known" at bounding box center [244, 44] width 82 height 10
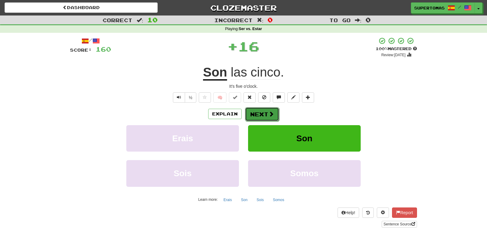
click at [254, 109] on button "Next" at bounding box center [262, 114] width 34 height 14
